Goal: Task Accomplishment & Management: Complete application form

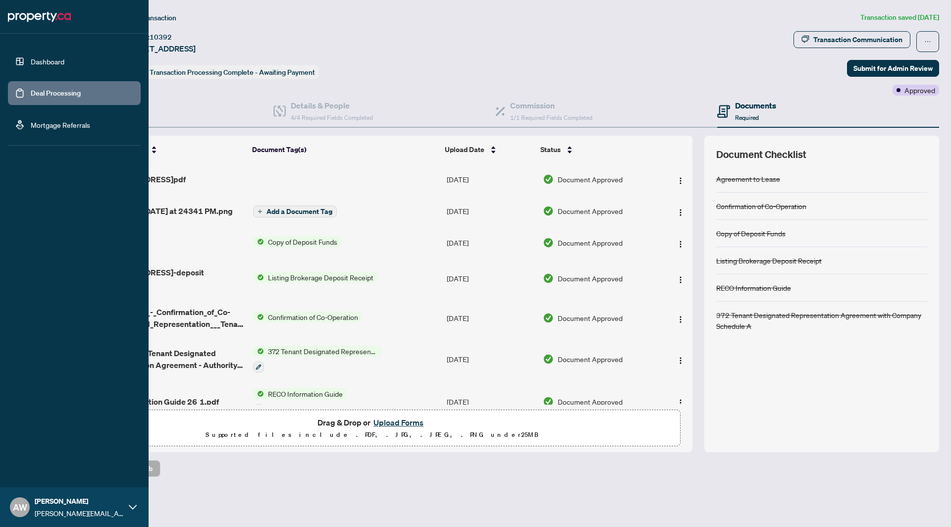
click at [38, 60] on link "Dashboard" at bounding box center [48, 61] width 34 height 9
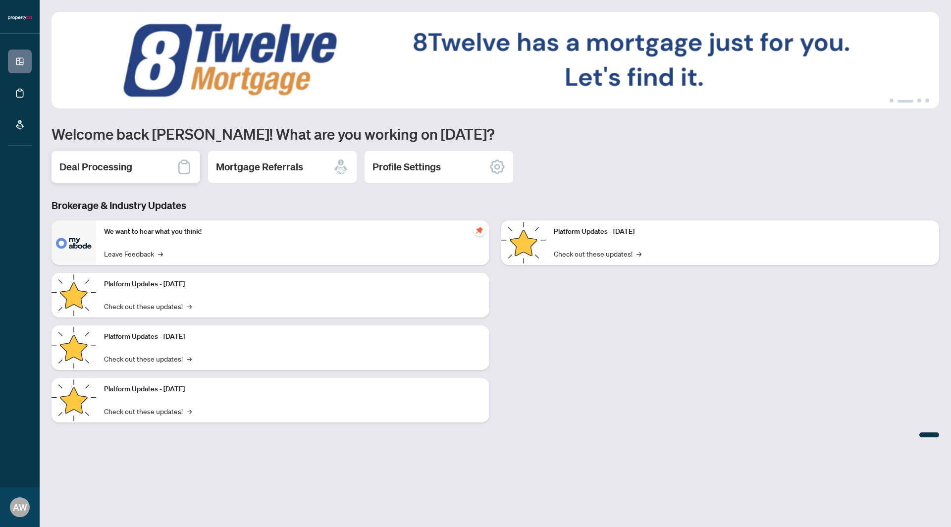
click at [128, 170] on h2 "Deal Processing" at bounding box center [95, 167] width 73 height 14
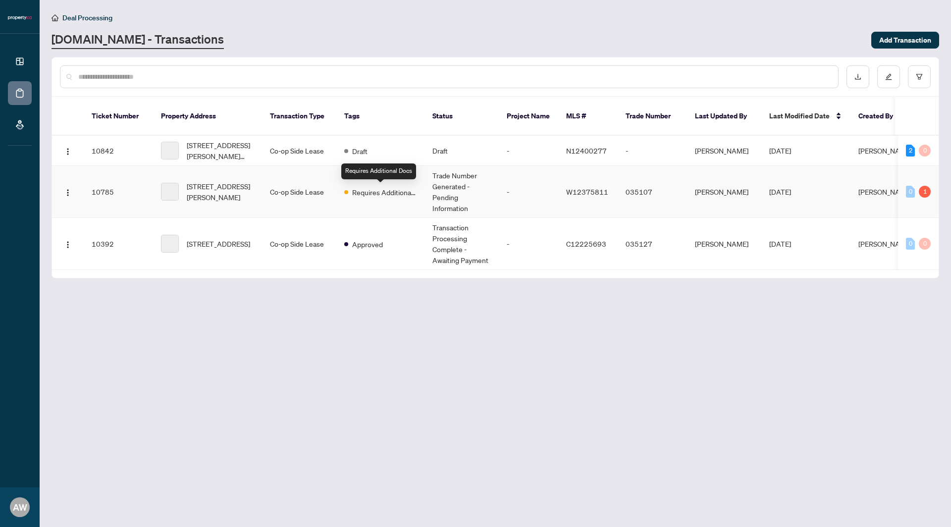
click at [388, 189] on span "Requires Additional Docs" at bounding box center [384, 192] width 64 height 11
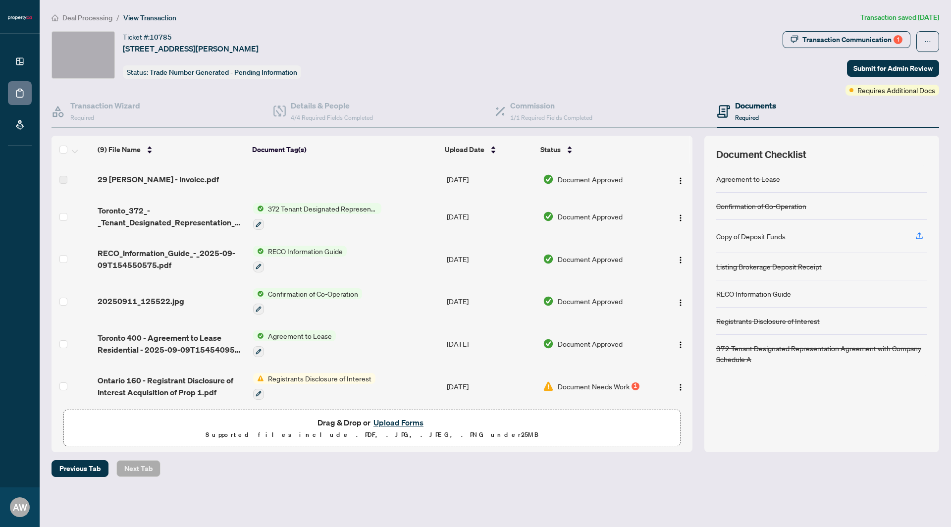
click at [583, 382] on span "Document Needs Work" at bounding box center [594, 386] width 72 height 11
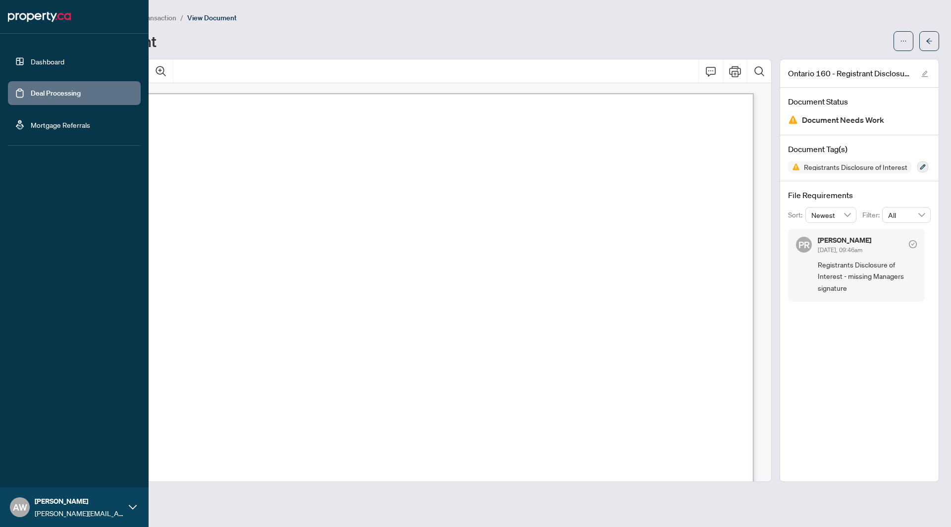
click at [46, 66] on link "Dashboard" at bounding box center [48, 61] width 34 height 9
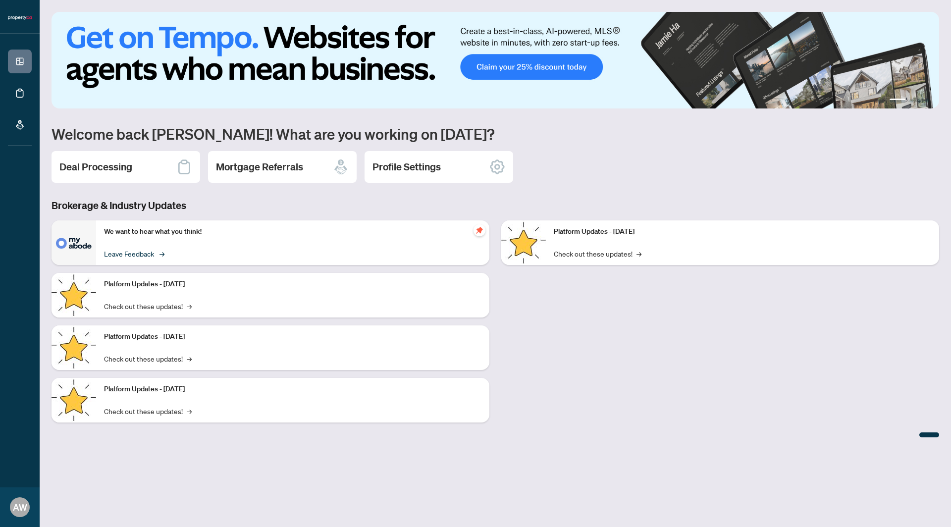
click at [128, 253] on link "Leave Feedback →" at bounding box center [133, 253] width 59 height 11
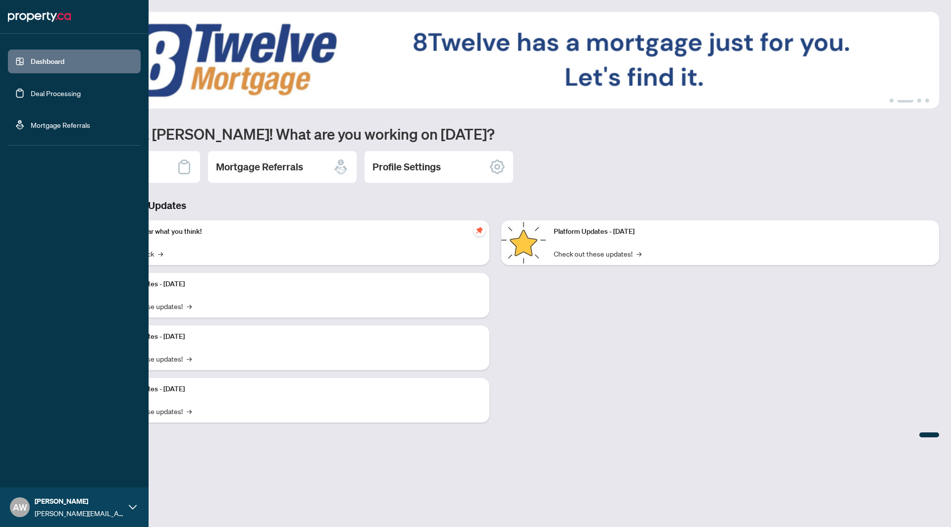
click at [43, 89] on link "Deal Processing" at bounding box center [56, 93] width 50 height 9
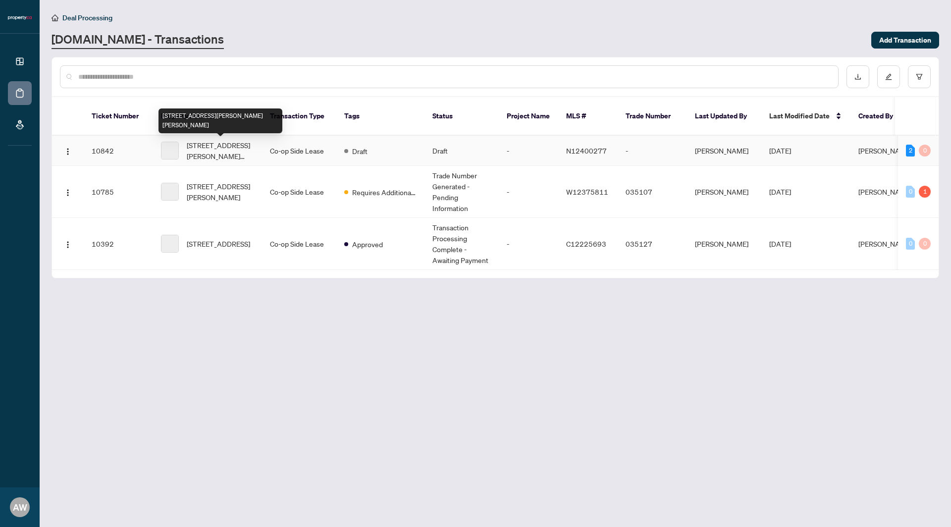
click at [219, 146] on span "[STREET_ADDRESS][PERSON_NAME][PERSON_NAME]" at bounding box center [220, 151] width 67 height 22
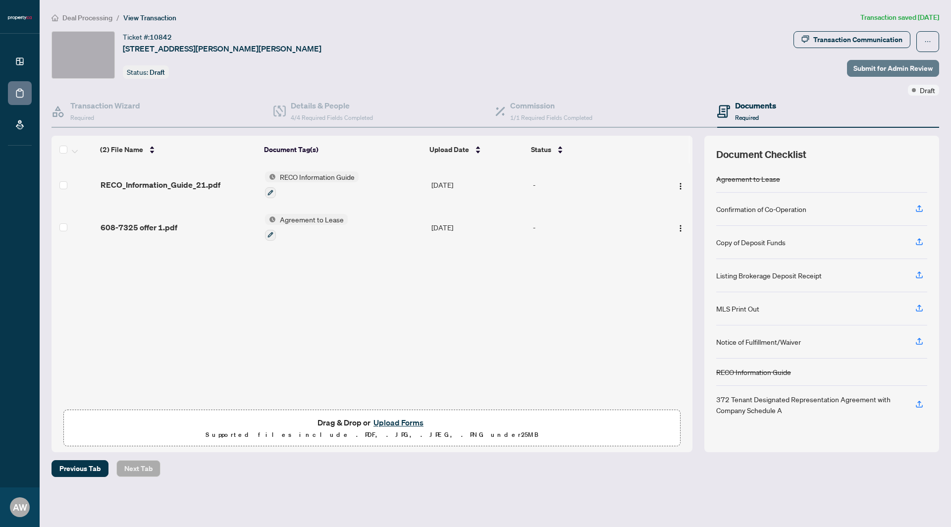
click at [886, 71] on span "Submit for Admin Review" at bounding box center [892, 68] width 79 height 16
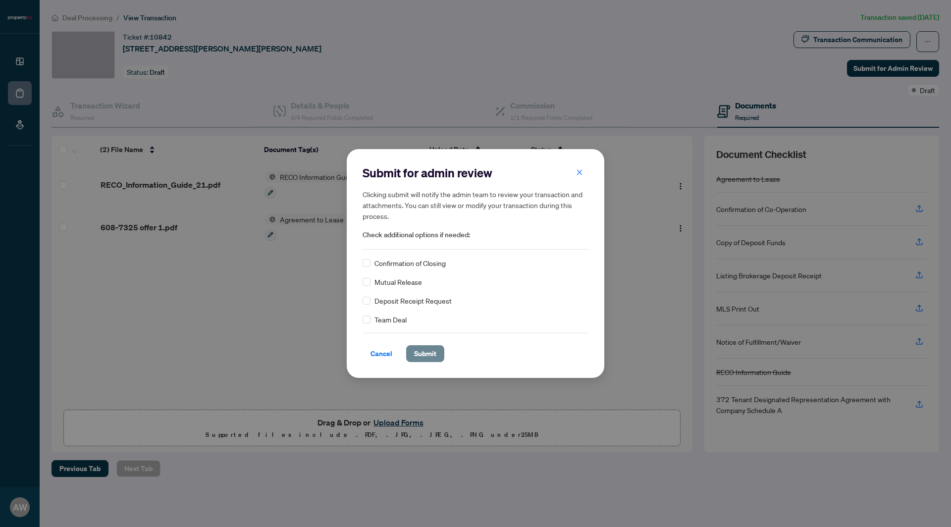
click at [415, 348] on span "Submit" at bounding box center [425, 354] width 22 height 16
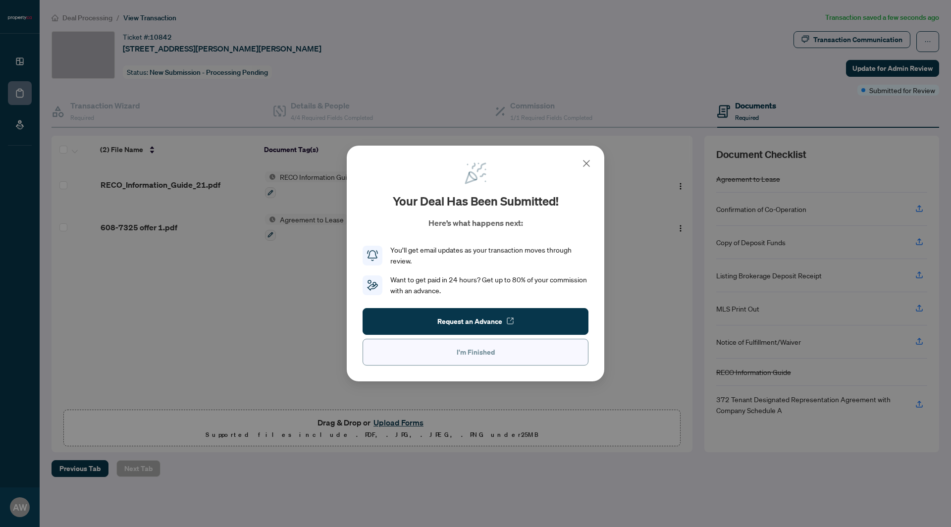
click at [485, 346] on span "I'm Finished" at bounding box center [476, 352] width 38 height 16
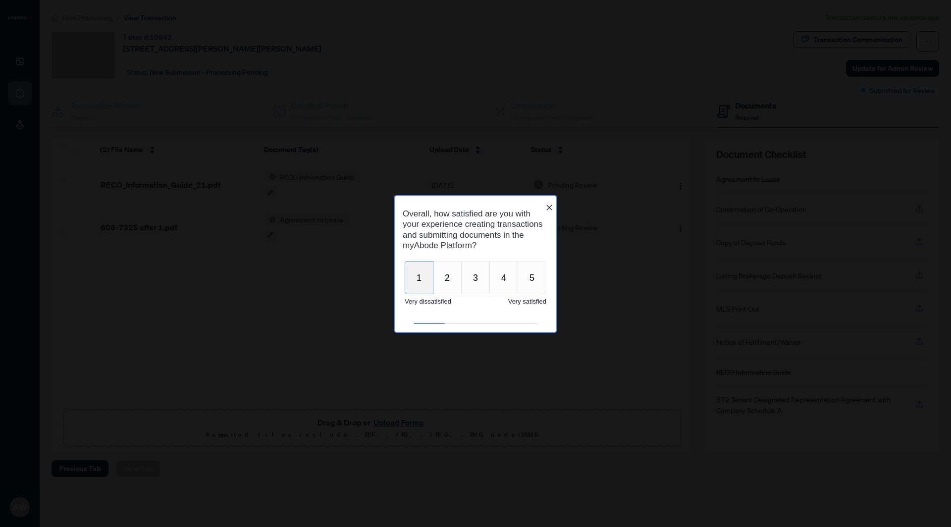
click at [417, 283] on button "1" at bounding box center [419, 276] width 29 height 33
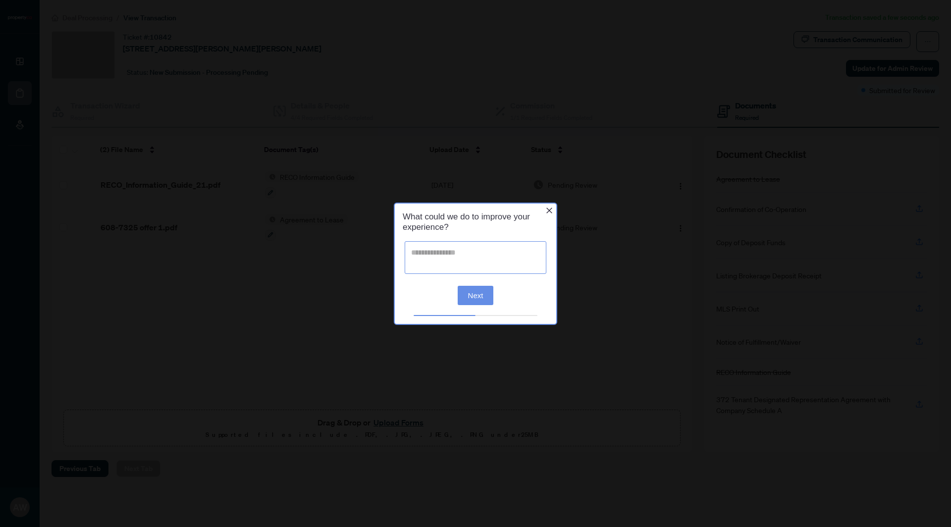
click at [440, 255] on textarea at bounding box center [476, 257] width 142 height 33
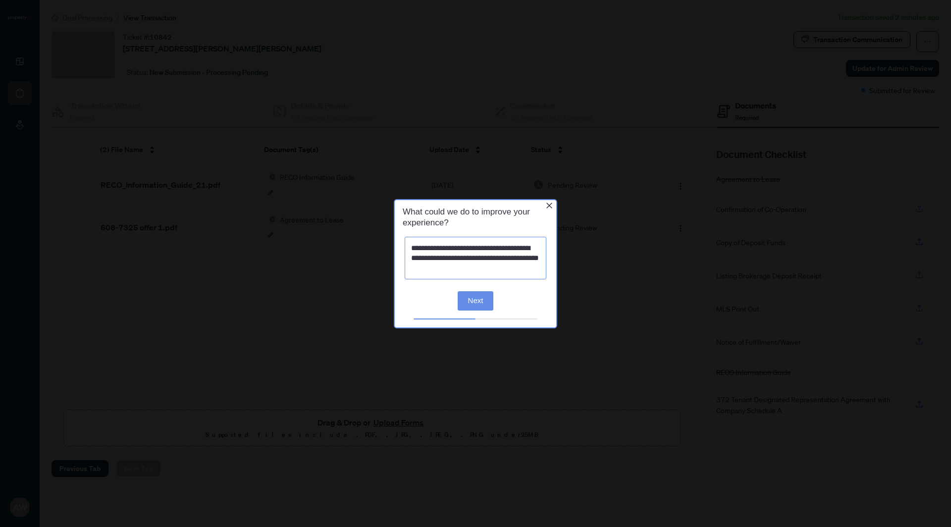
type textarea "**********"
click at [479, 301] on button "Next" at bounding box center [476, 300] width 36 height 19
